Goal: Task Accomplishment & Management: Use online tool/utility

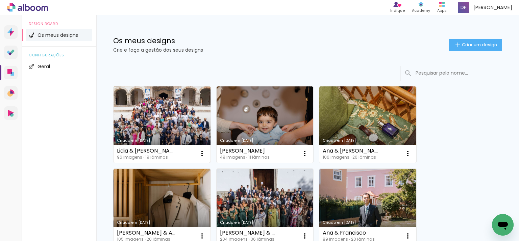
click at [170, 120] on link "Criado em [DATE]" at bounding box center [162, 125] width 97 height 76
